Goal: Find specific page/section: Find specific page/section

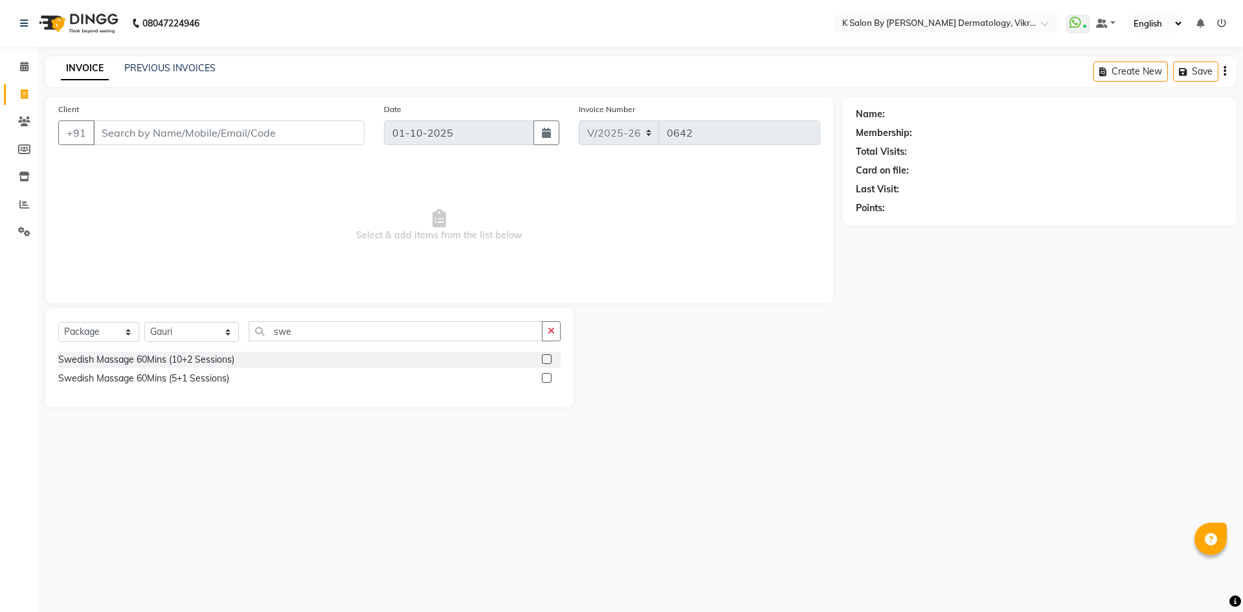
select select "6798"
select select "package"
select select "63937"
click at [27, 25] on icon at bounding box center [24, 23] width 8 height 9
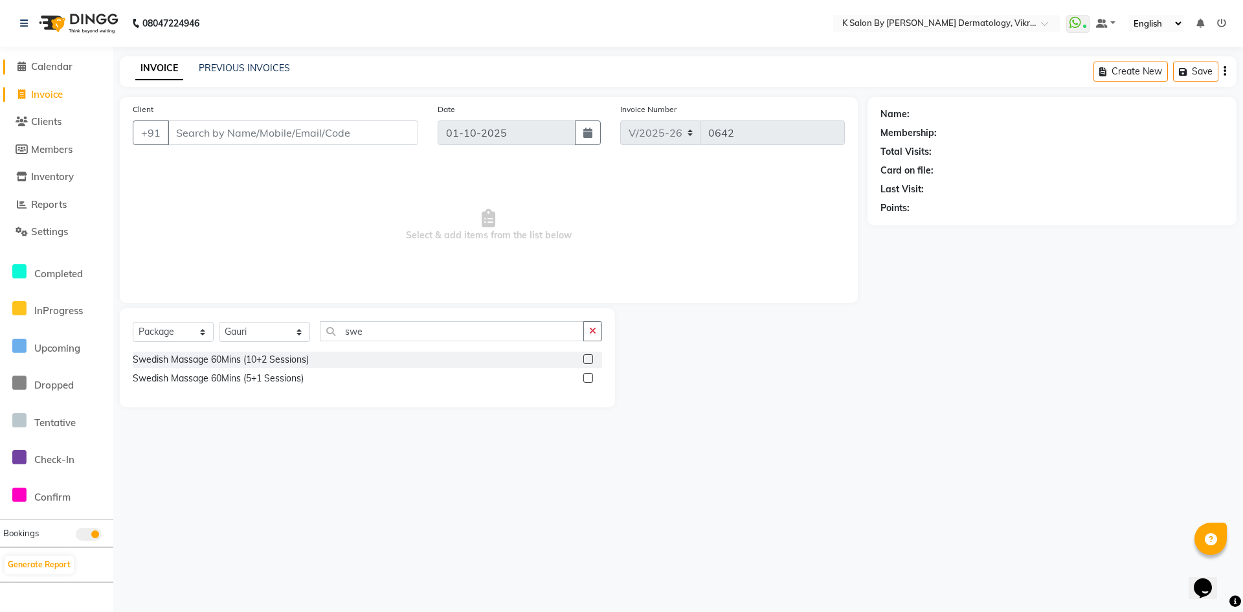
click at [60, 69] on span "Calendar" at bounding box center [51, 66] width 41 height 12
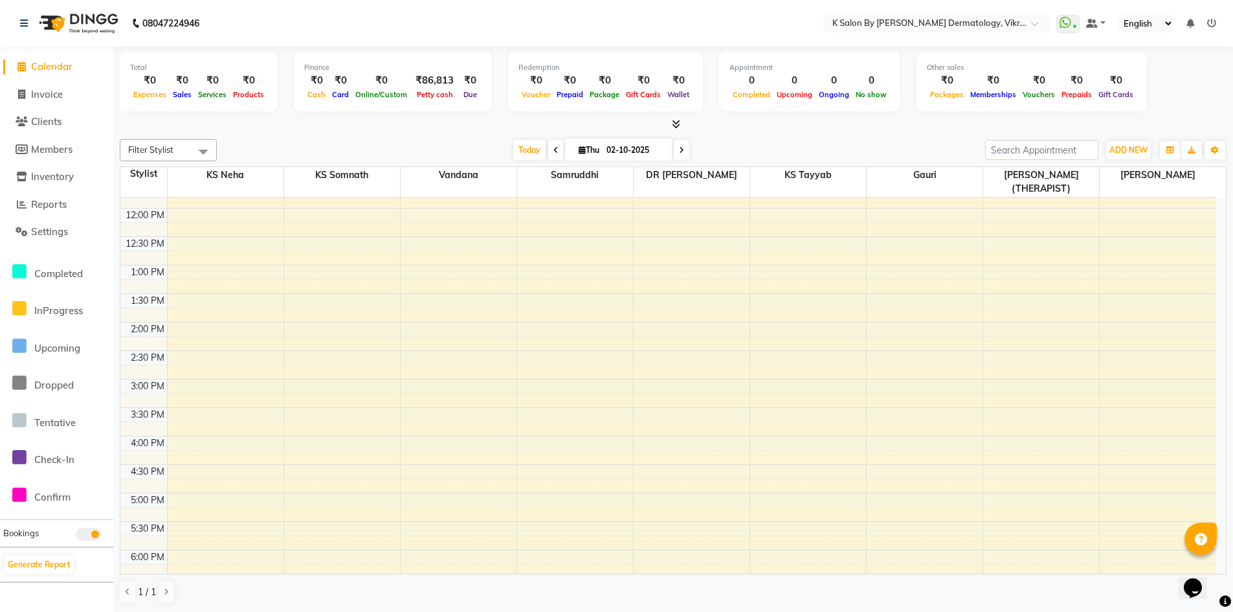
scroll to position [25, 0]
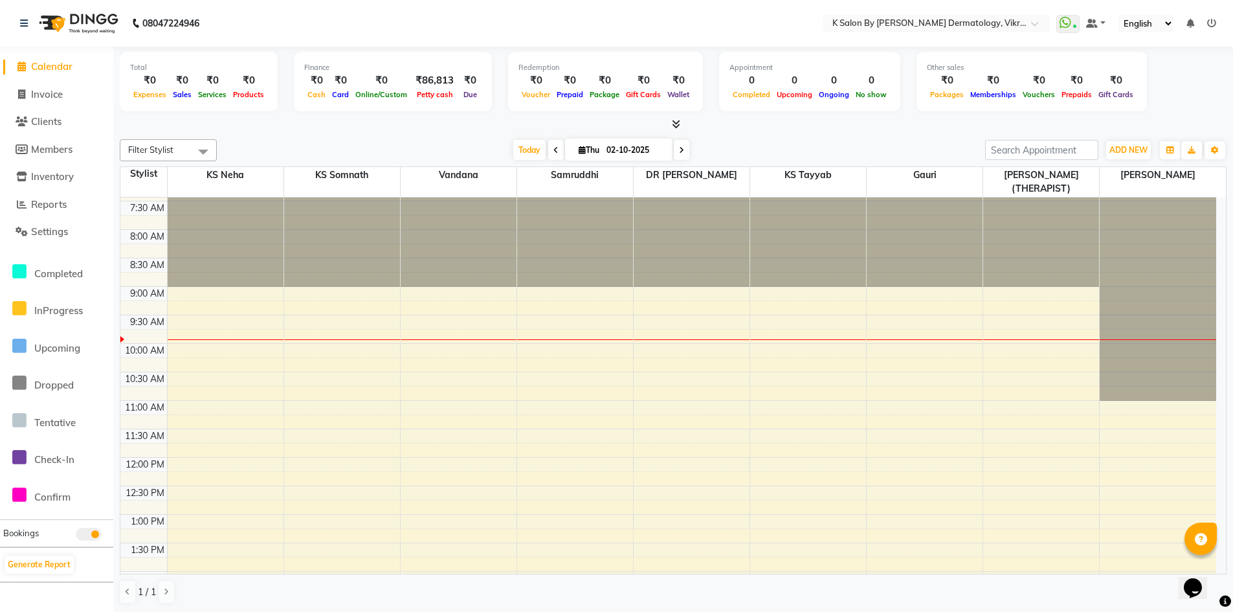
click at [554, 149] on icon at bounding box center [555, 150] width 5 height 8
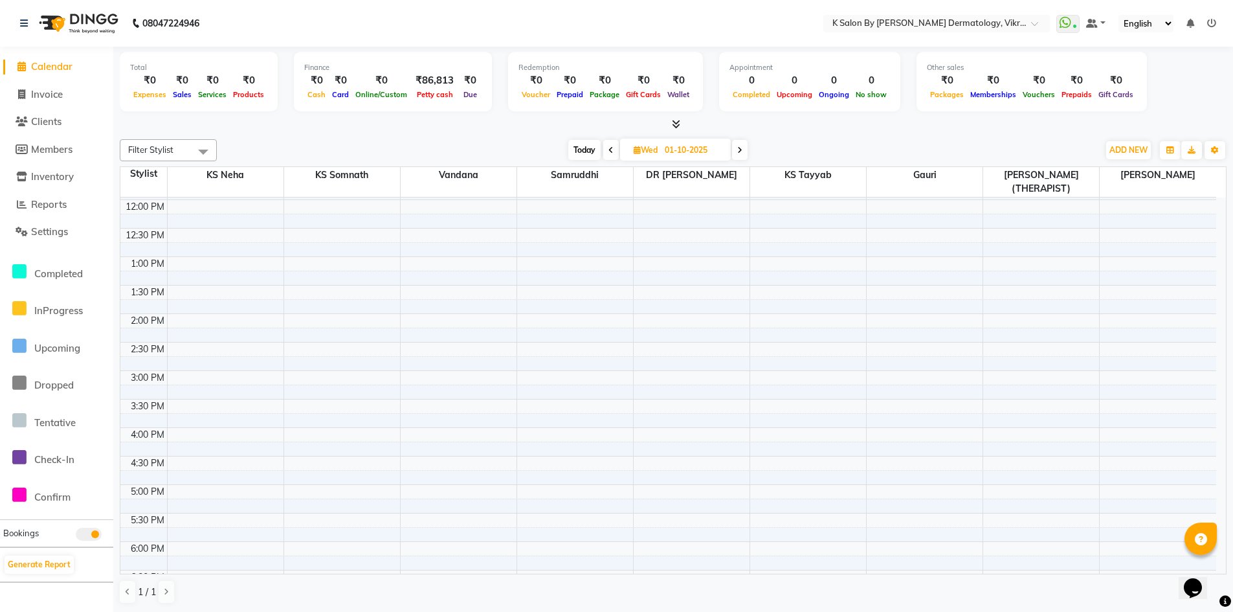
scroll to position [0, 0]
click at [612, 154] on span at bounding box center [611, 150] width 16 height 20
type input "[DATE]"
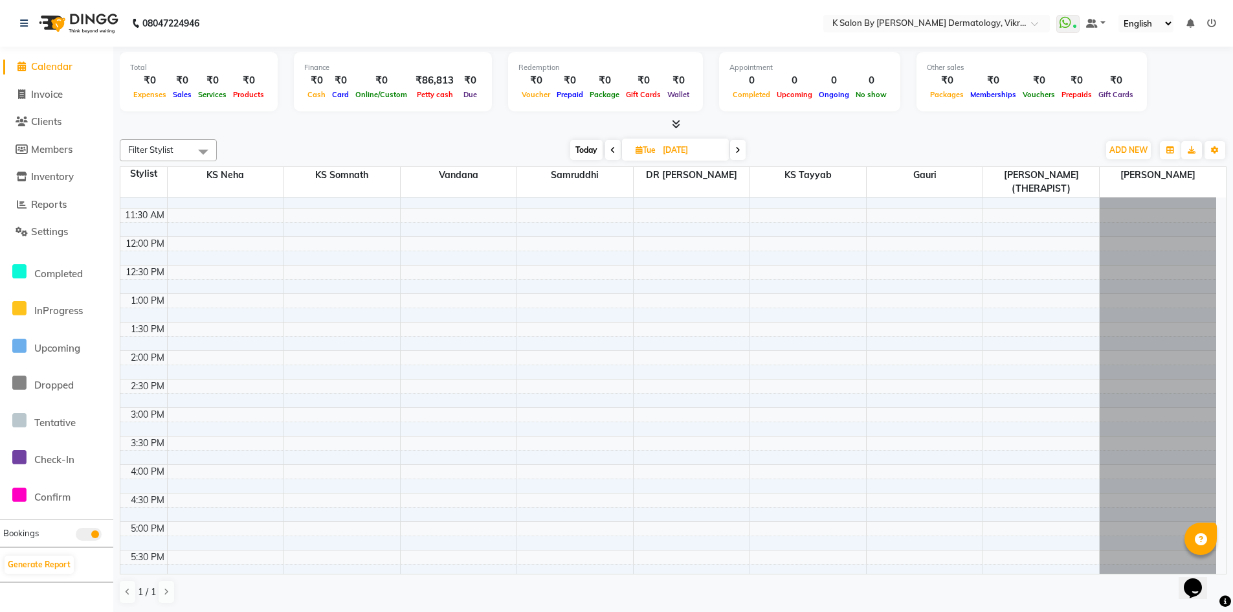
scroll to position [307, 0]
